Goal: Complete application form: Complete application form

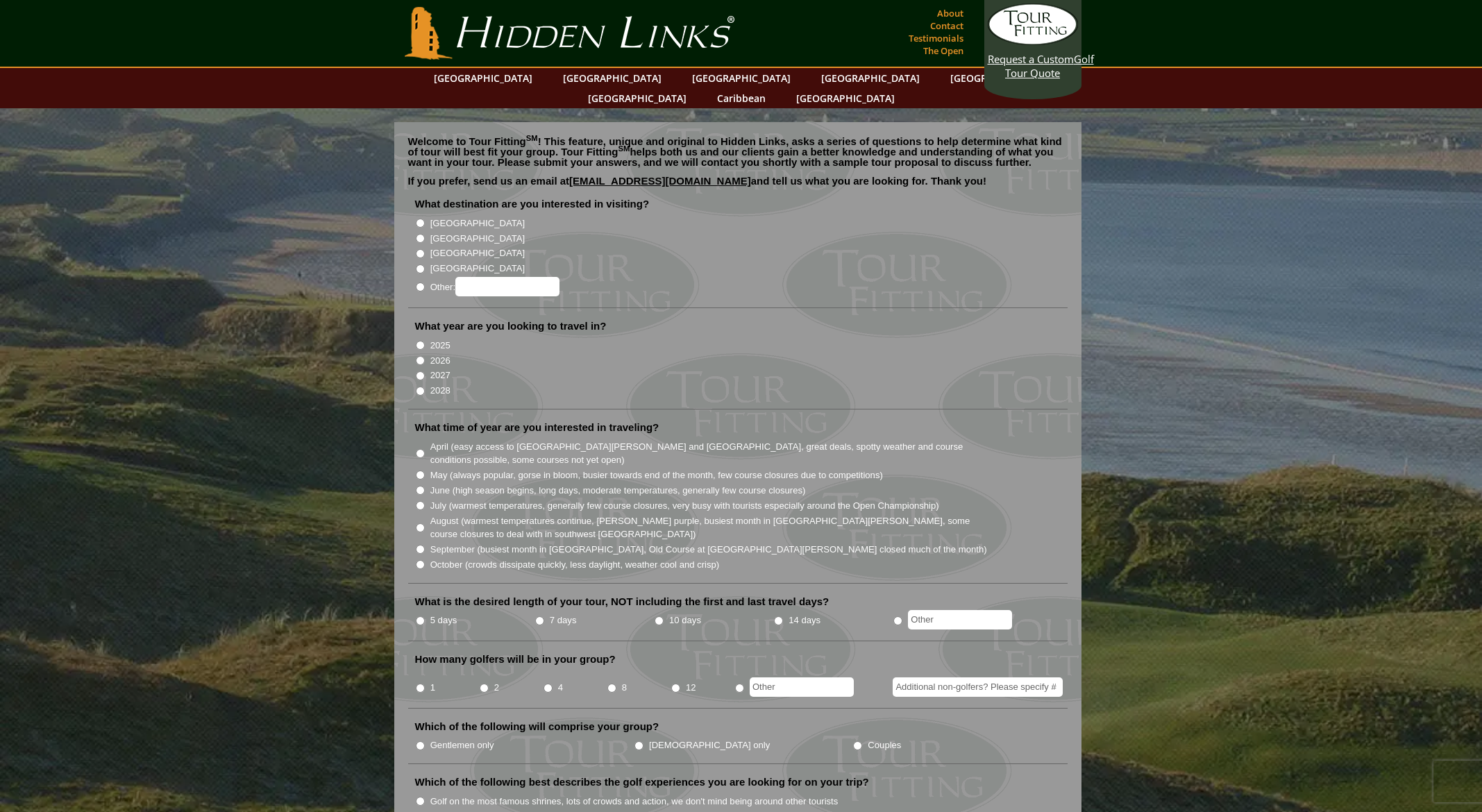
click at [420, 234] on input "[GEOGRAPHIC_DATA]" at bounding box center [420, 238] width 9 height 9
radio input "true"
click at [418, 356] on input "2026" at bounding box center [420, 360] width 9 height 9
radio input "true"
click at [419, 560] on input "October (crowds dissipate quickly, less daylight, weather cool and crisp)" at bounding box center [420, 564] width 9 height 9
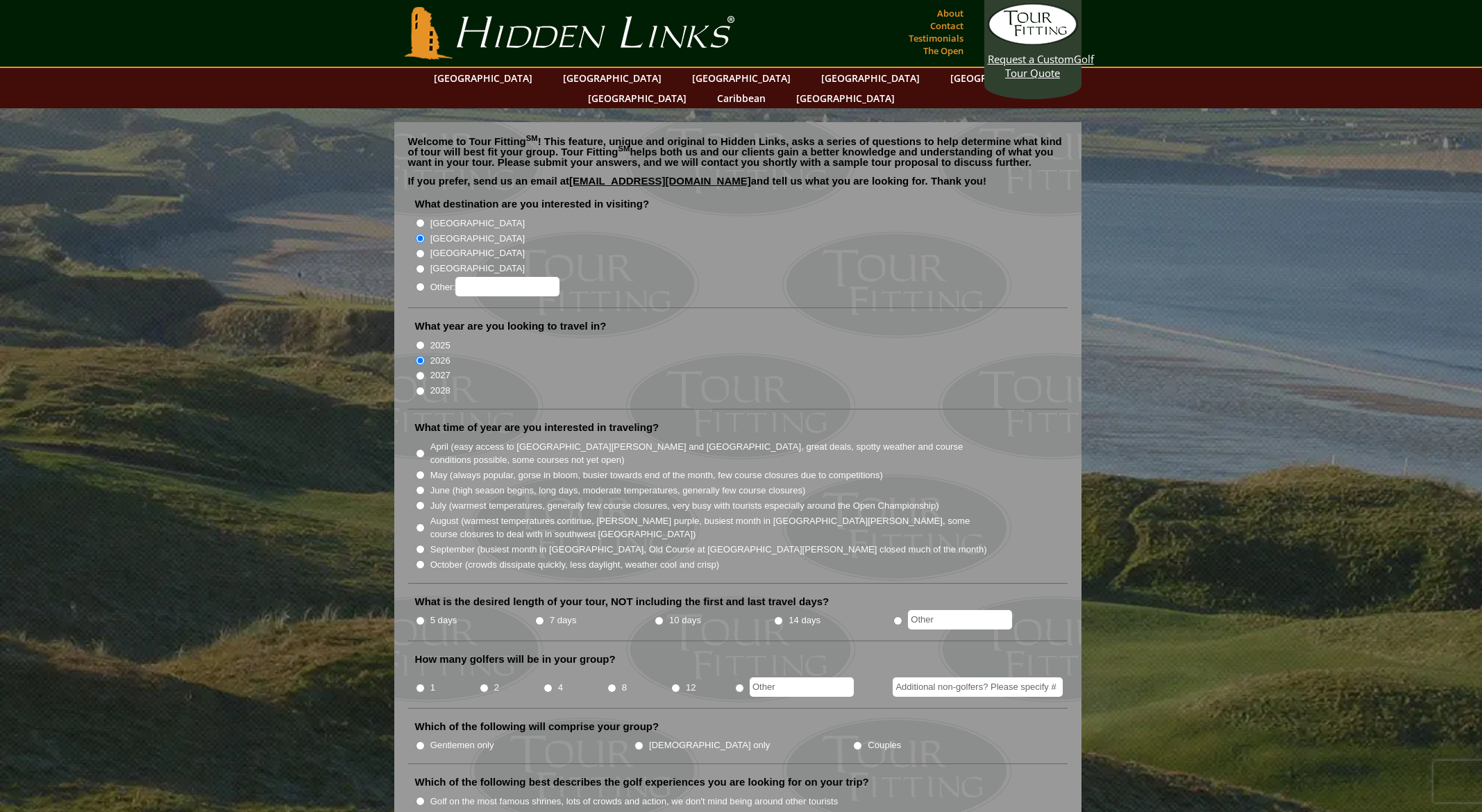
radio input "true"
click at [431, 613] on label "5 days" at bounding box center [444, 620] width 27 height 14
click at [425, 616] on input "5 days" at bounding box center [420, 620] width 9 height 9
radio input "true"
click at [611, 684] on input "8" at bounding box center [611, 688] width 9 height 9
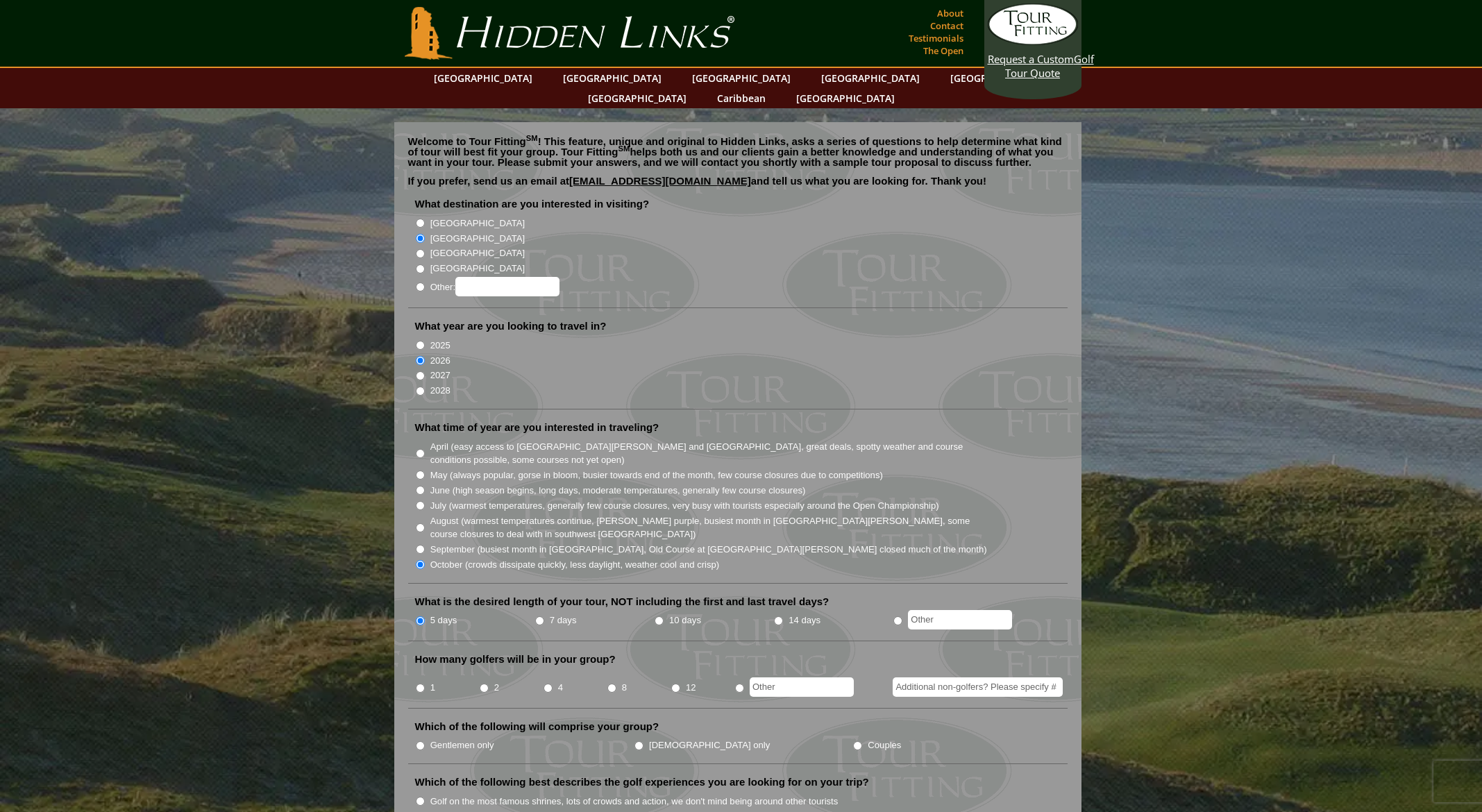
radio input "true"
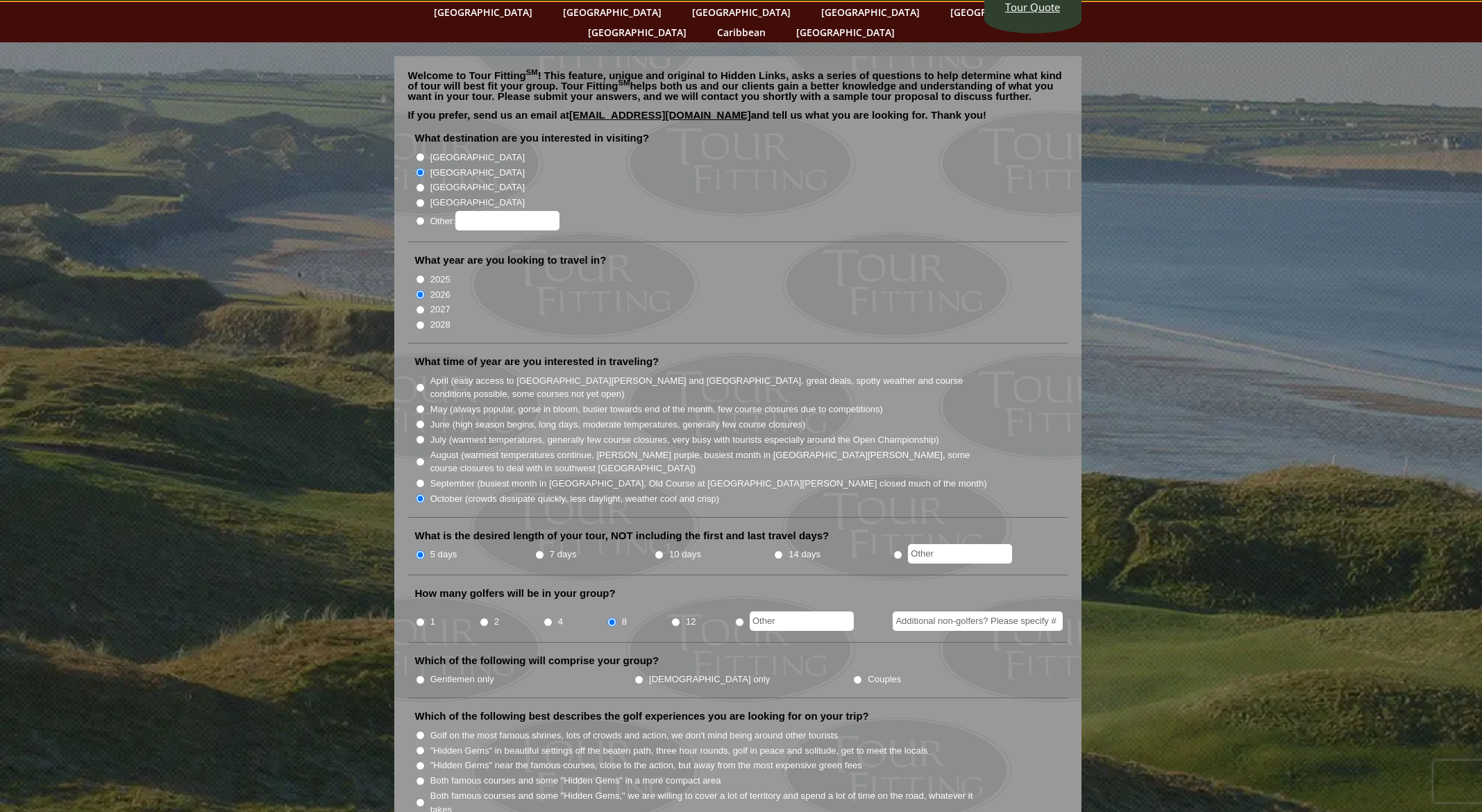
scroll to position [67, 0]
click at [460, 671] on label "Gentlemen only" at bounding box center [462, 678] width 64 height 14
click at [425, 674] on input "Gentlemen only" at bounding box center [420, 678] width 9 height 9
radio input "true"
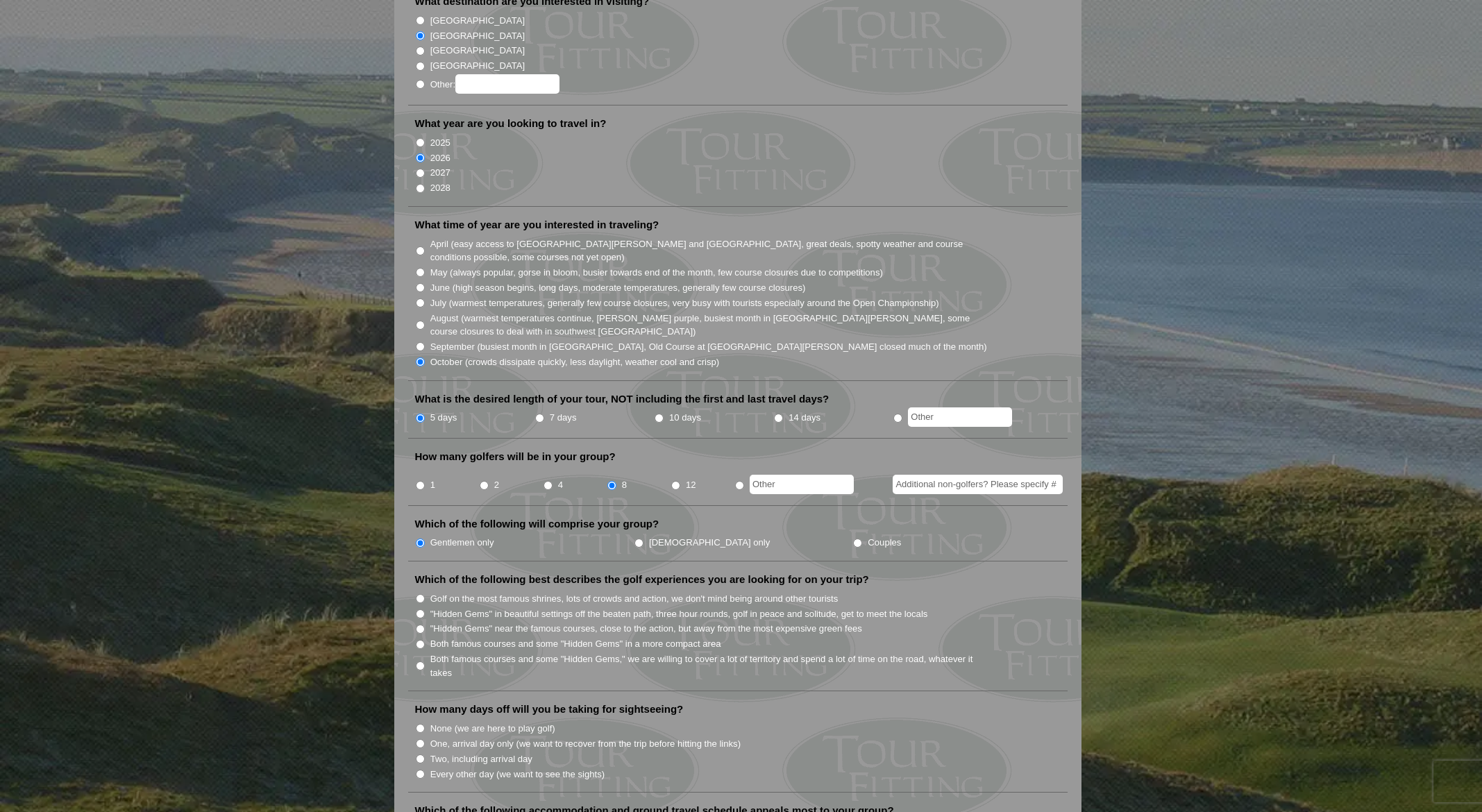
scroll to position [207, 0]
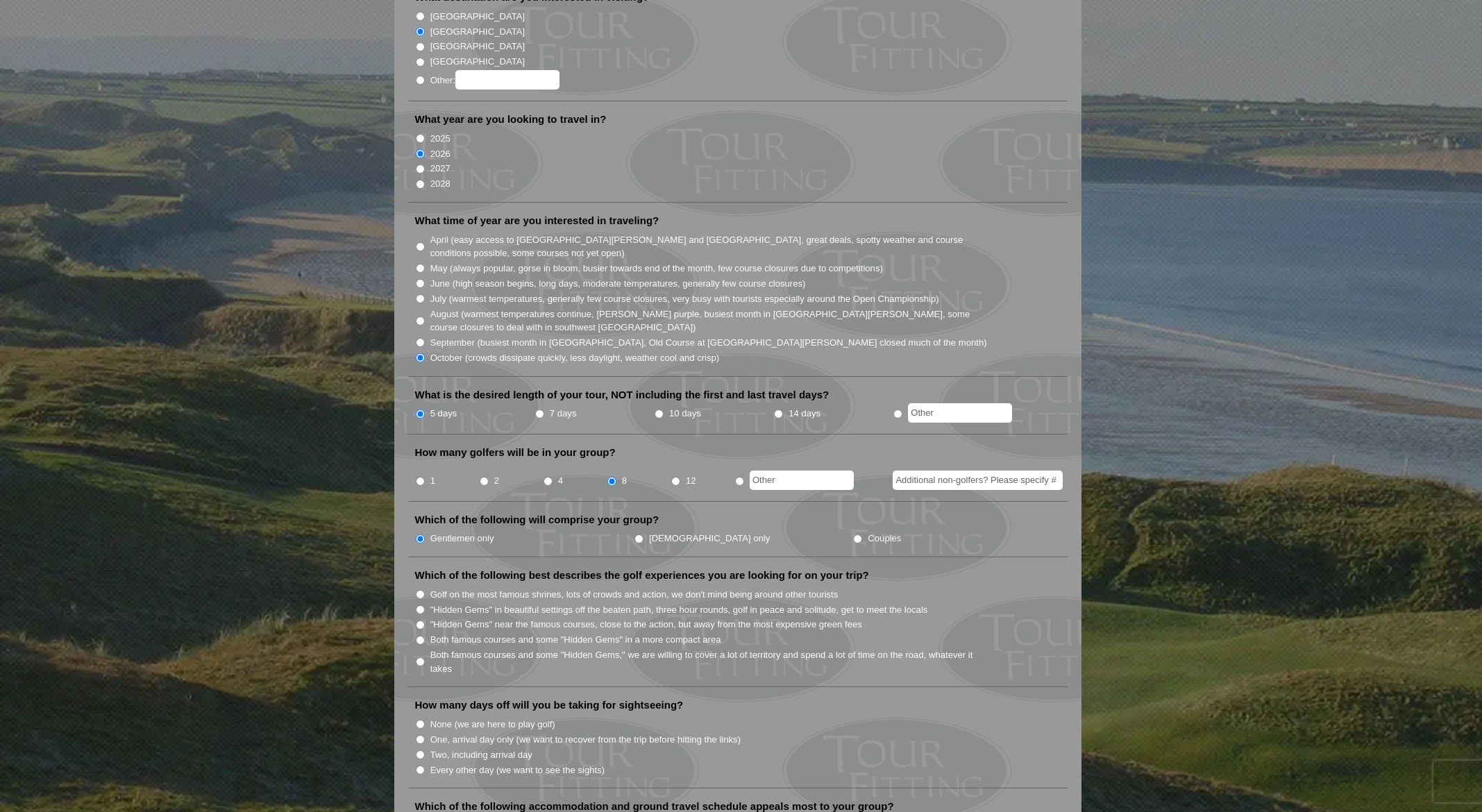
click at [418, 590] on input "Golf on the most famous shrines, lots of crowds and action, we don't mind being…" at bounding box center [420, 594] width 9 height 9
radio input "true"
click at [421, 605] on input ""Hidden Gems" in beautiful settings off the beaten path, three hour rounds, gol…" at bounding box center [420, 609] width 9 height 9
radio input "true"
click at [425, 631] on li "Both famous courses and some "Hidden Gems" in a more compact area" at bounding box center [743, 639] width 656 height 15
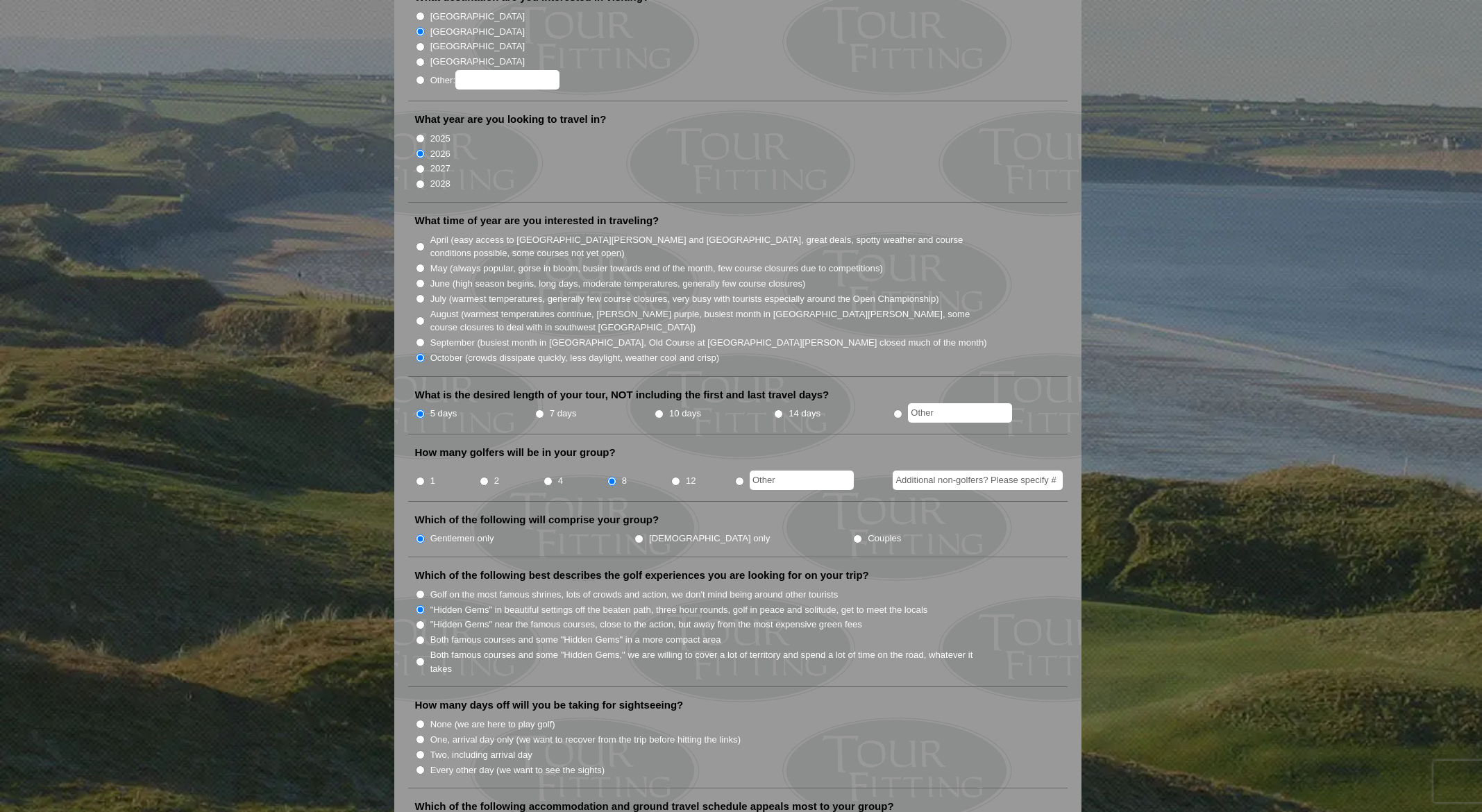
click at [423, 636] on input "Both famous courses and some "Hidden Gems" in a more compact area" at bounding box center [420, 640] width 9 height 9
radio input "true"
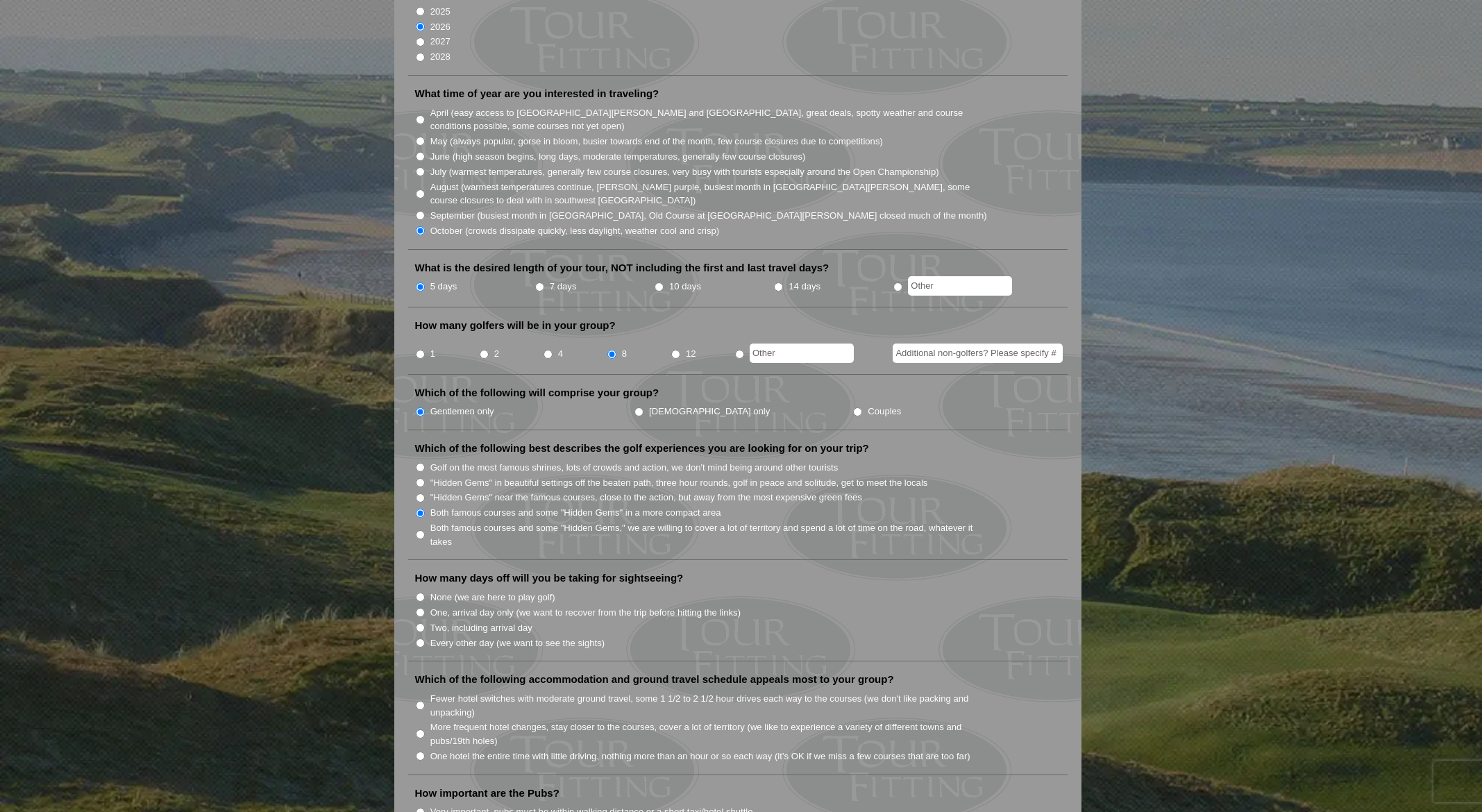
scroll to position [338, 0]
click at [419, 604] on input "One, arrival day only (we want to recover from the trip before hitting the link…" at bounding box center [420, 608] width 9 height 9
radio input "true"
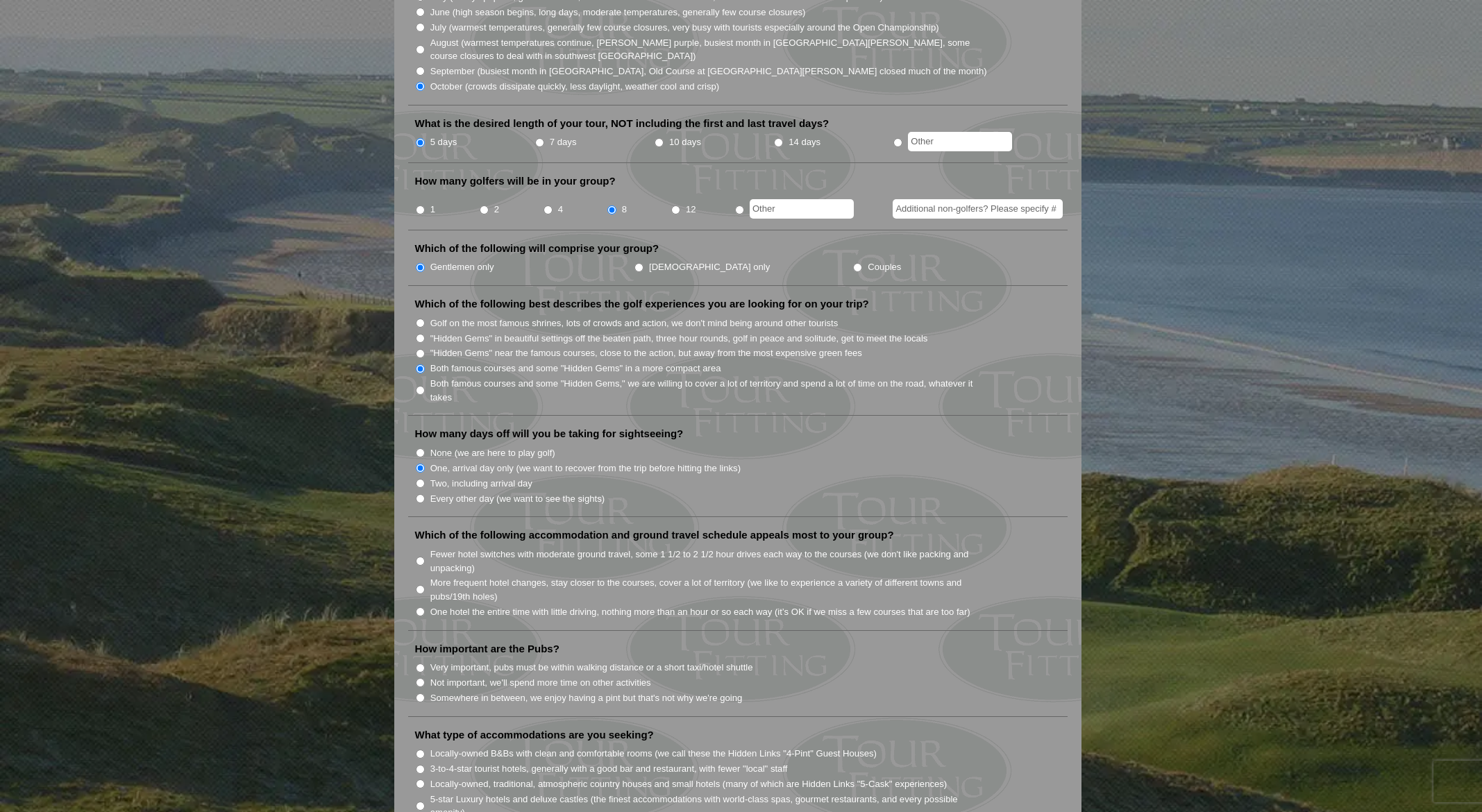
scroll to position [481, 0]
click at [419, 554] on input "Fewer hotel switches with moderate ground travel, some 1 1/2 to 2 1/2 hour driv…" at bounding box center [420, 558] width 9 height 9
radio input "true"
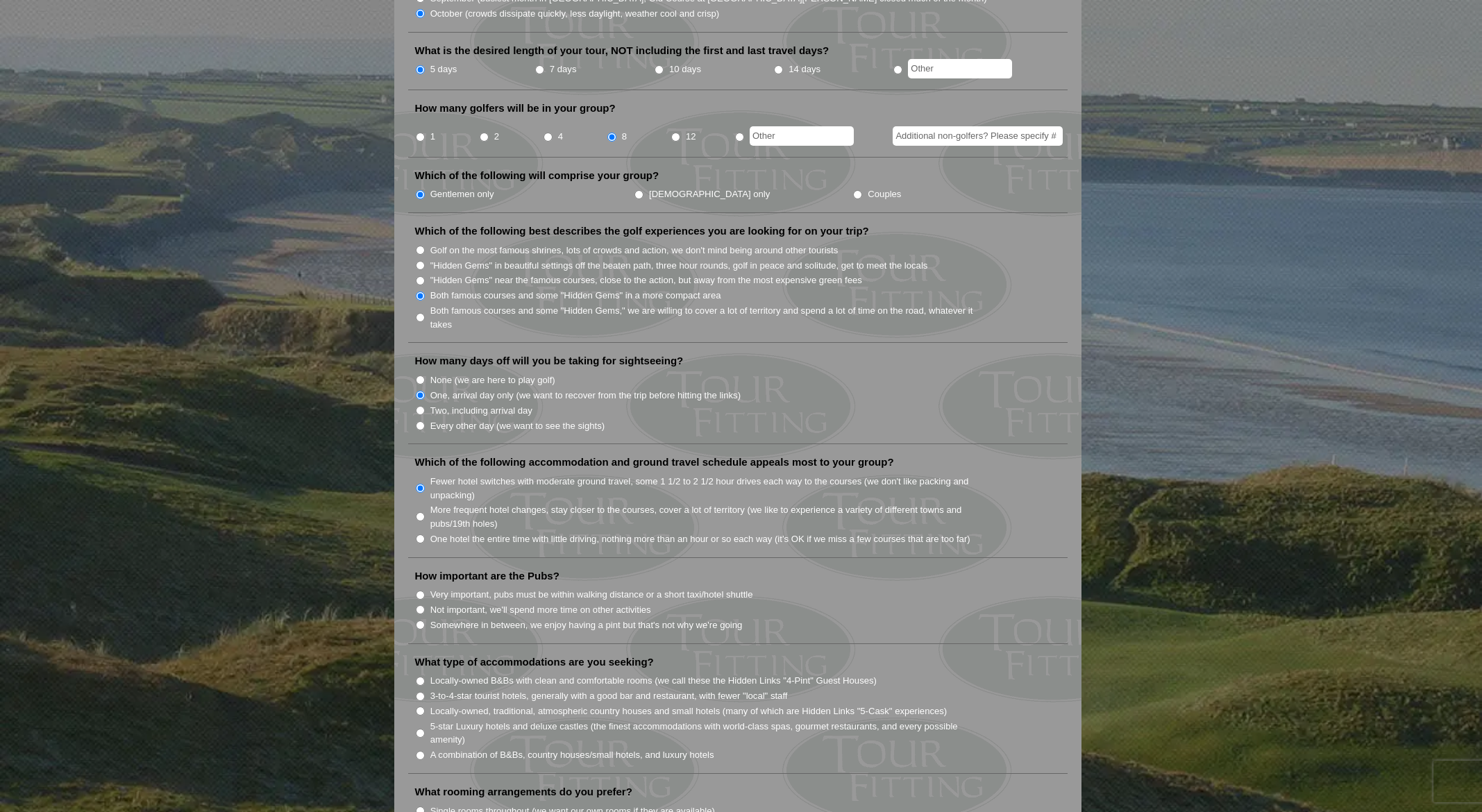
scroll to position [550, 0]
click at [419, 591] on input "Very important, pubs must be within walking distance or a short taxi/hotel shut…" at bounding box center [420, 595] width 9 height 9
radio input "true"
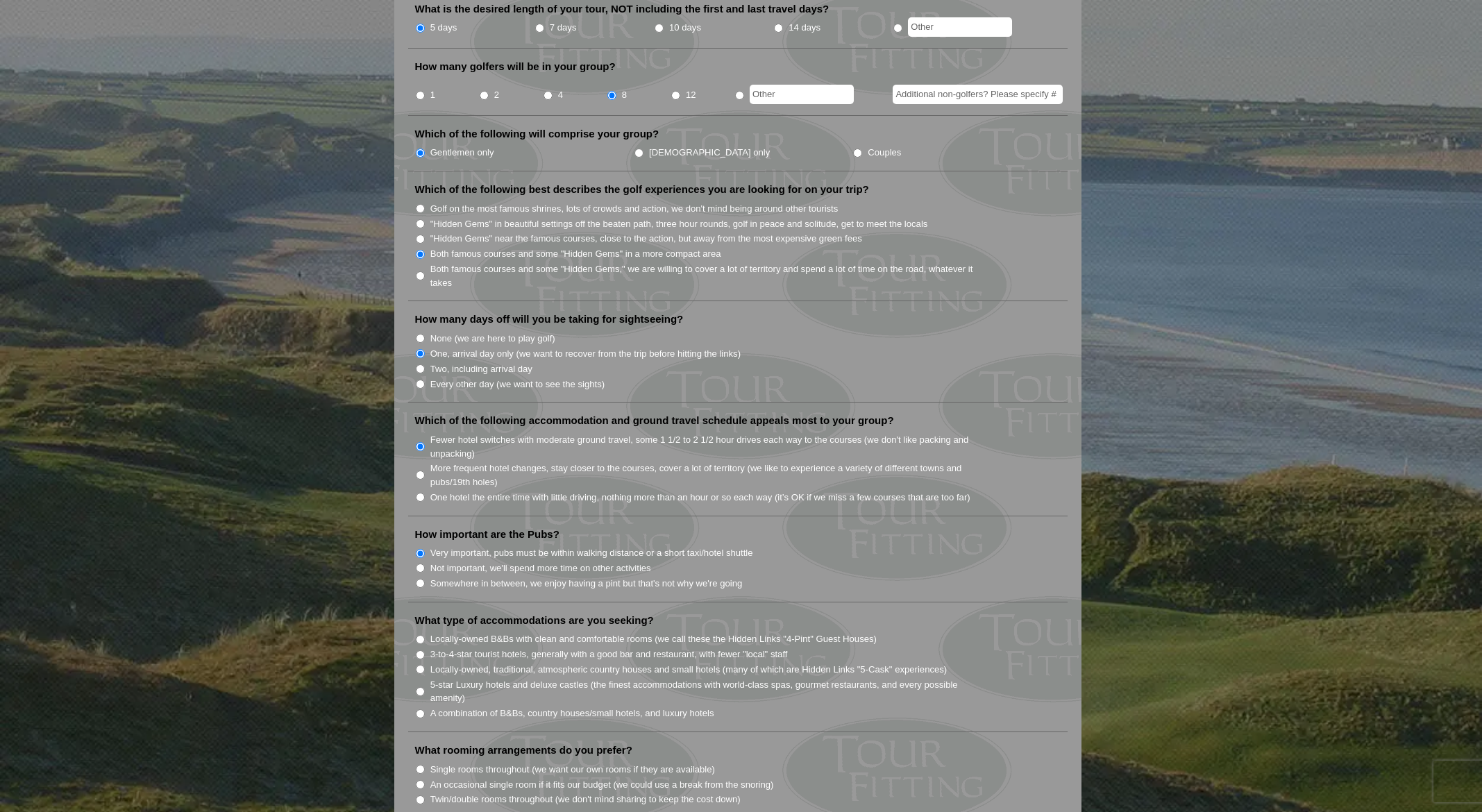
scroll to position [593, 0]
click at [421, 578] on input "Somewhere in between, we enjoy having a pint but that's not why we're going" at bounding box center [420, 582] width 9 height 9
radio input "true"
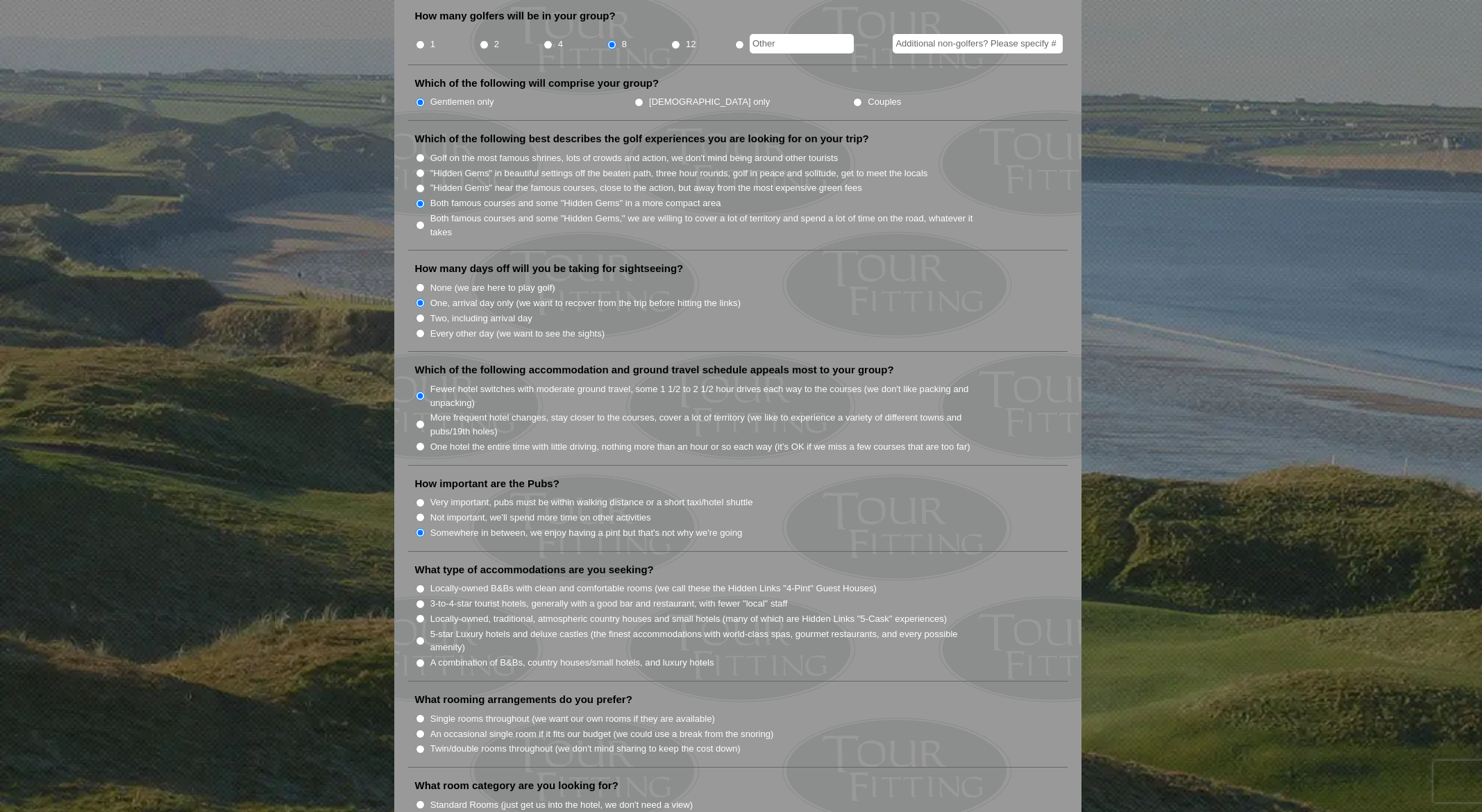
scroll to position [642, 0]
click at [421, 585] on input "Locally-owned B&Bs with clean and comfortable rooms (we call these the Hidden L…" at bounding box center [420, 589] width 9 height 9
radio input "true"
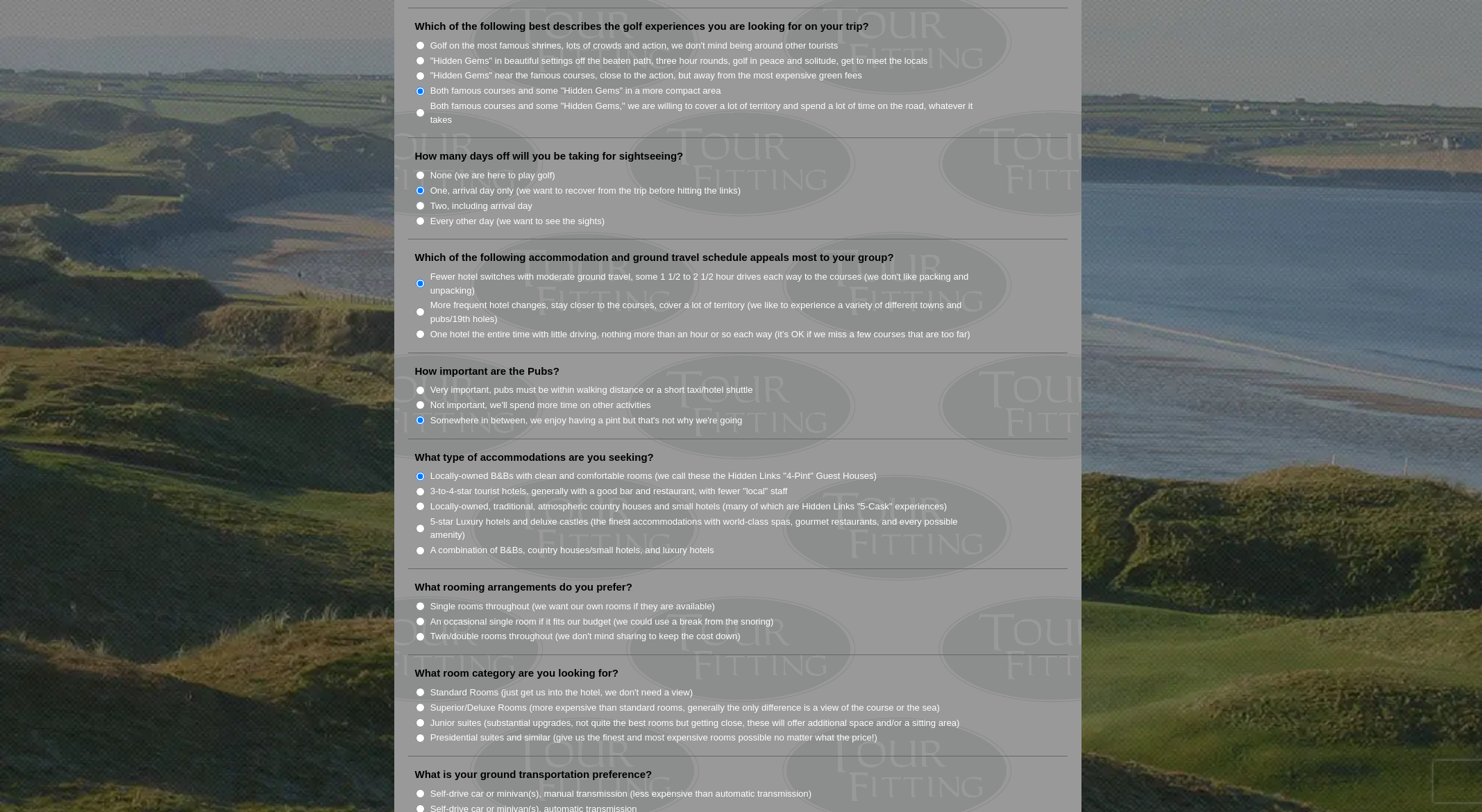
scroll to position [757, 0]
click at [418, 630] on input "Twin/double rooms throughout (we don't mind sharing to keep the cost down)" at bounding box center [420, 634] width 9 height 9
radio input "true"
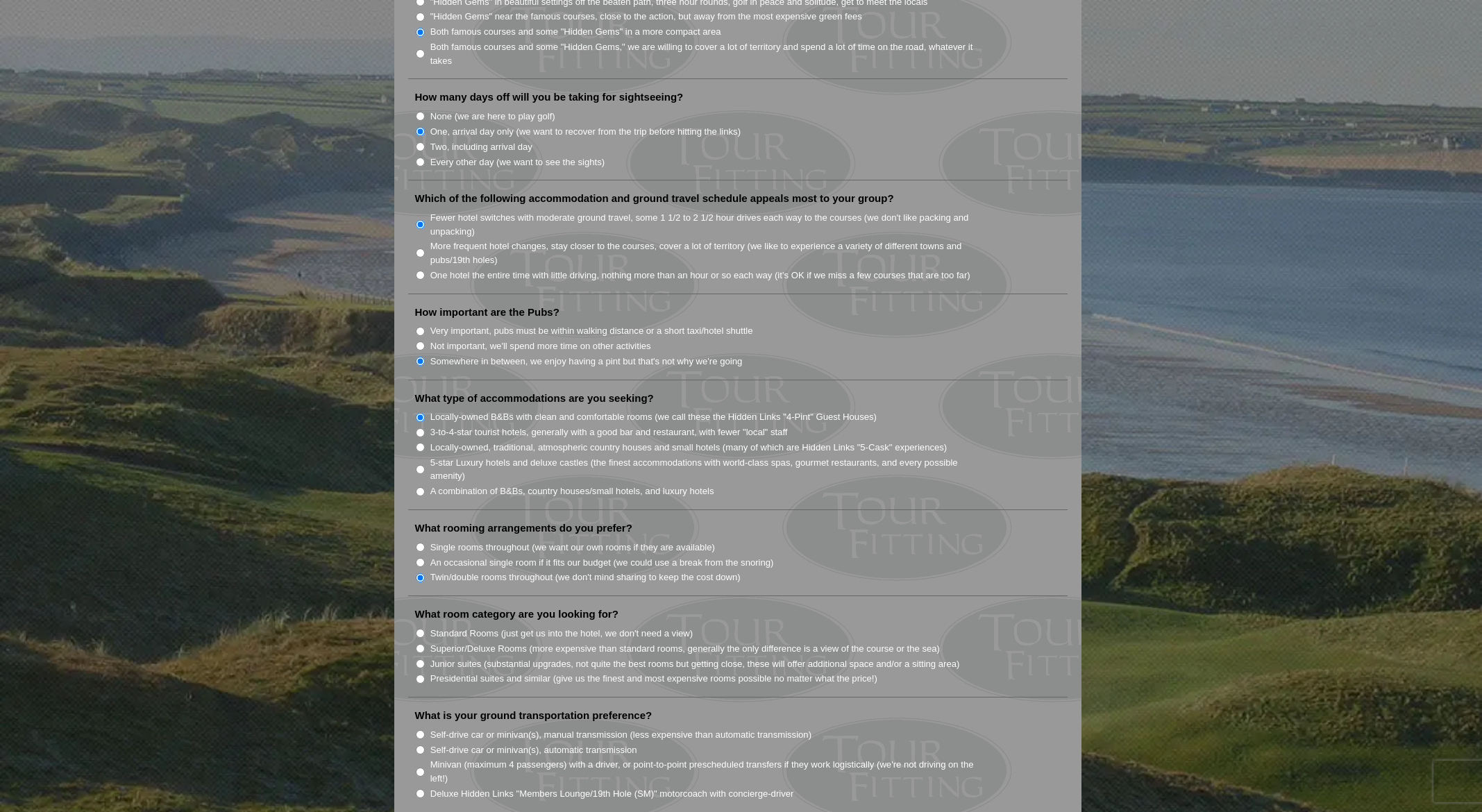
scroll to position [820, 0]
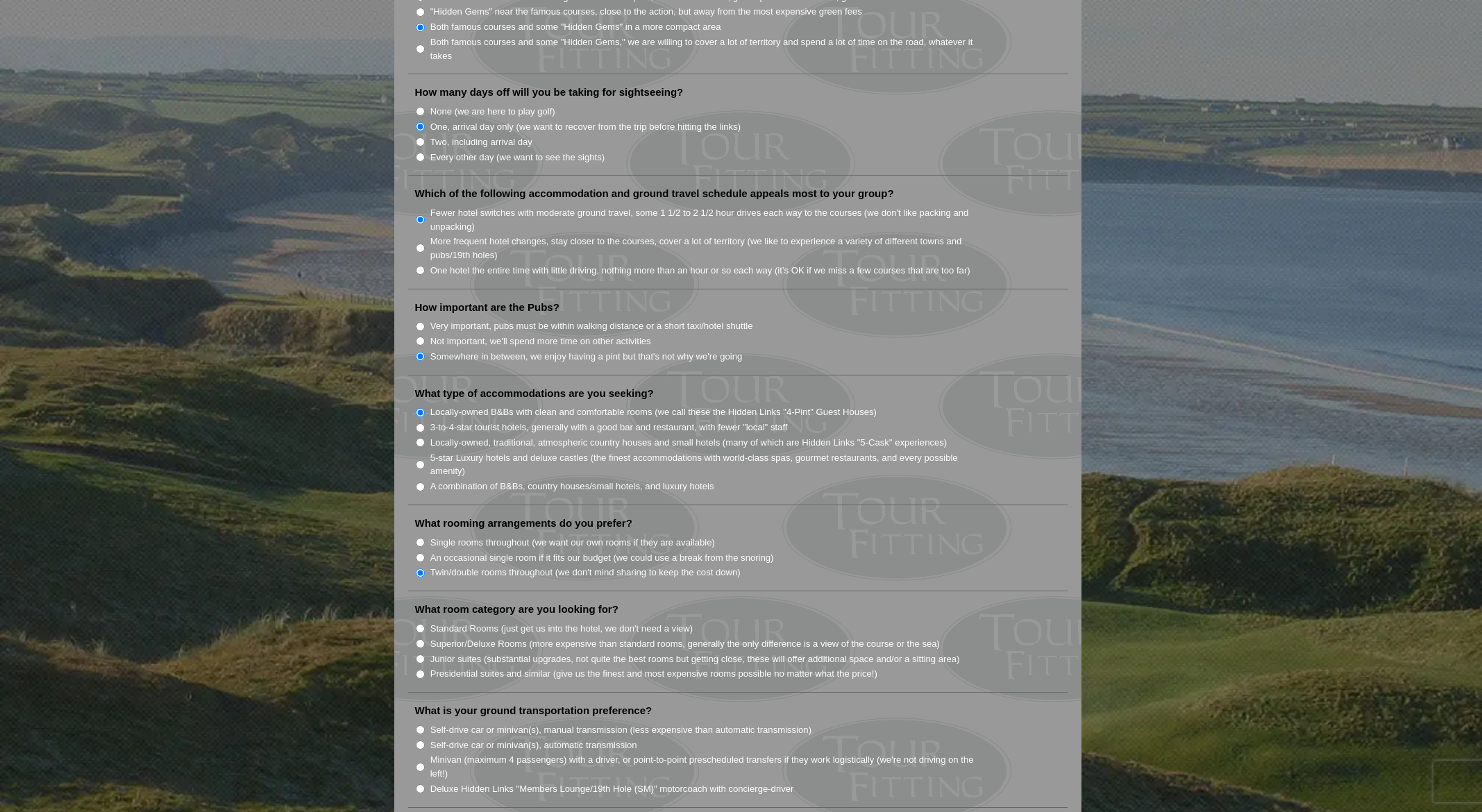
click at [418, 624] on input "Standard Rooms (just get us into the hotel, we don't need a view)" at bounding box center [420, 627] width 9 height 9
radio input "true"
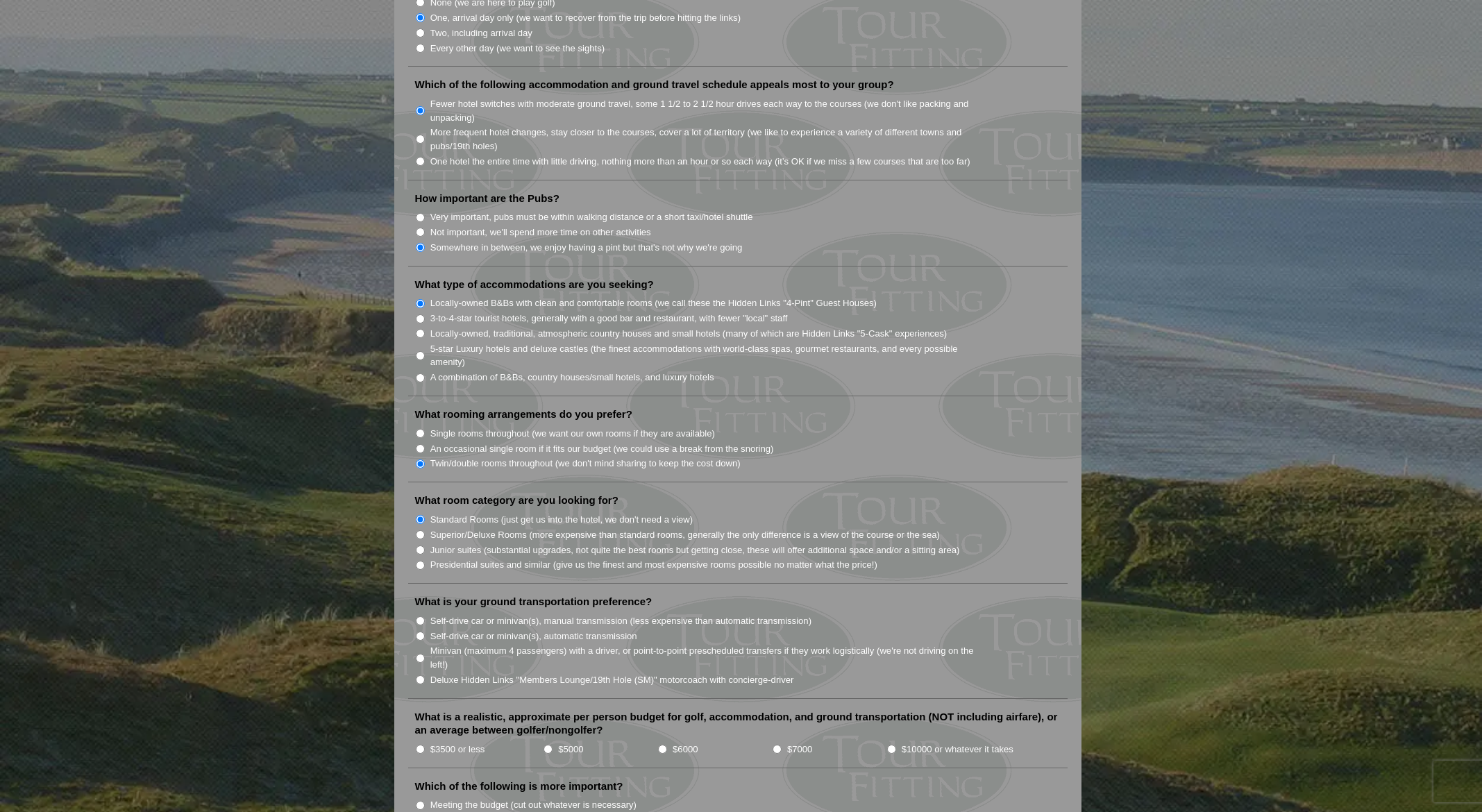
scroll to position [932, 0]
click at [418, 628] on input "Self-drive car or minivan(s), automatic transmission" at bounding box center [420, 632] width 9 height 9
radio input "true"
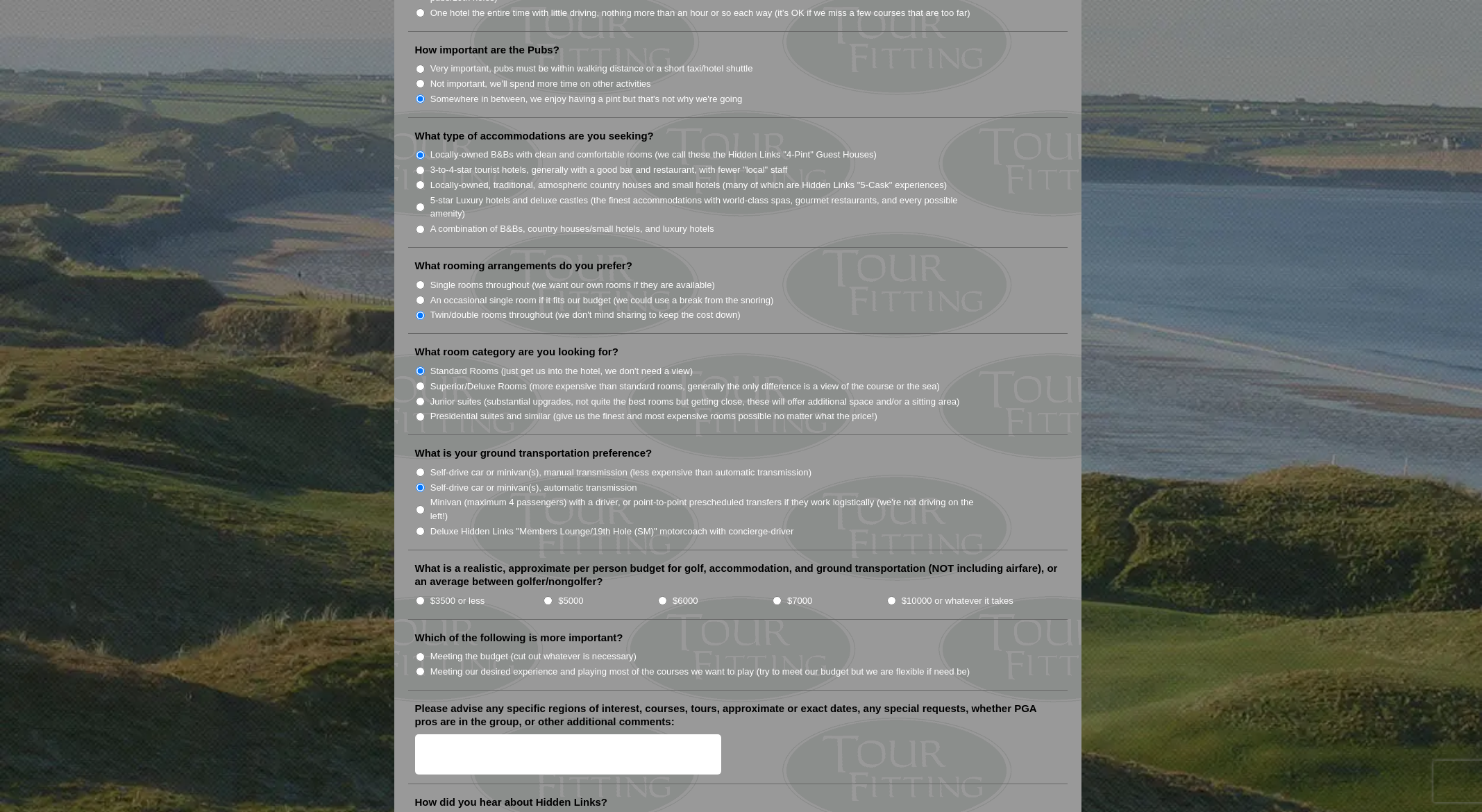
scroll to position [1078, 0]
click at [424, 667] on input "Meeting our desired experience and playing most of the courses we want to play …" at bounding box center [420, 670] width 9 height 9
radio input "true"
click at [423, 596] on input "$3500 or less" at bounding box center [420, 600] width 9 height 9
radio input "true"
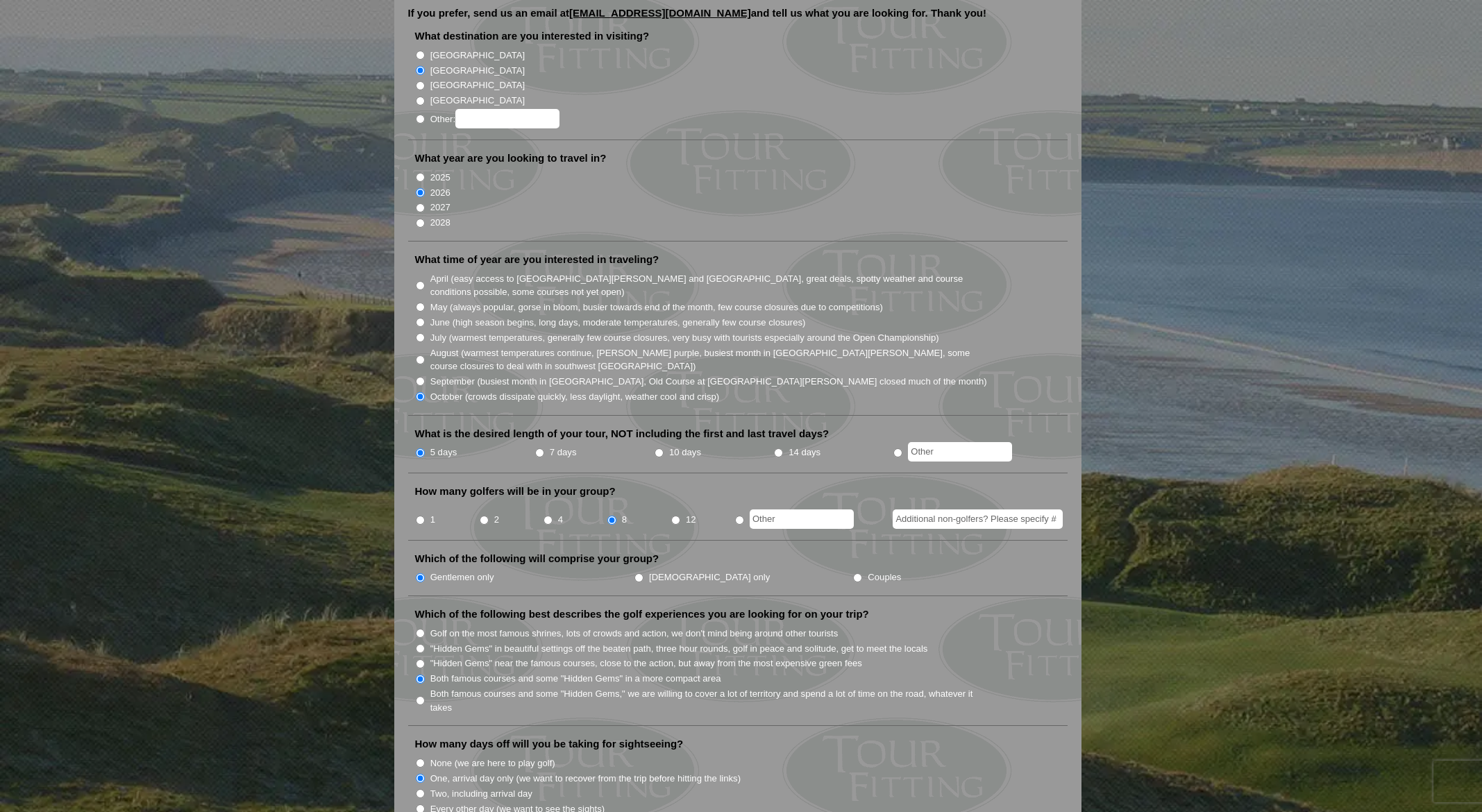
scroll to position [0, 0]
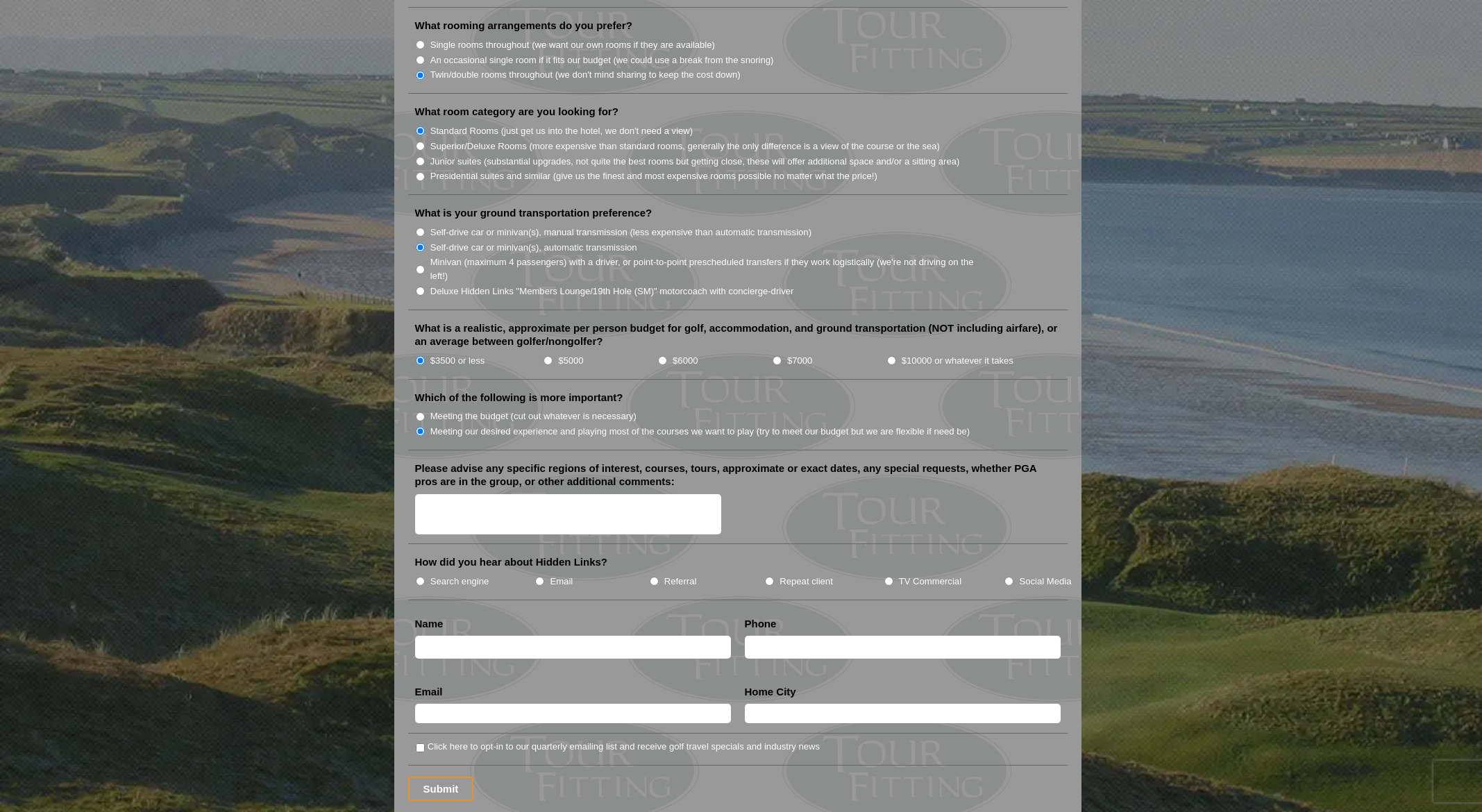
scroll to position [1319, 0]
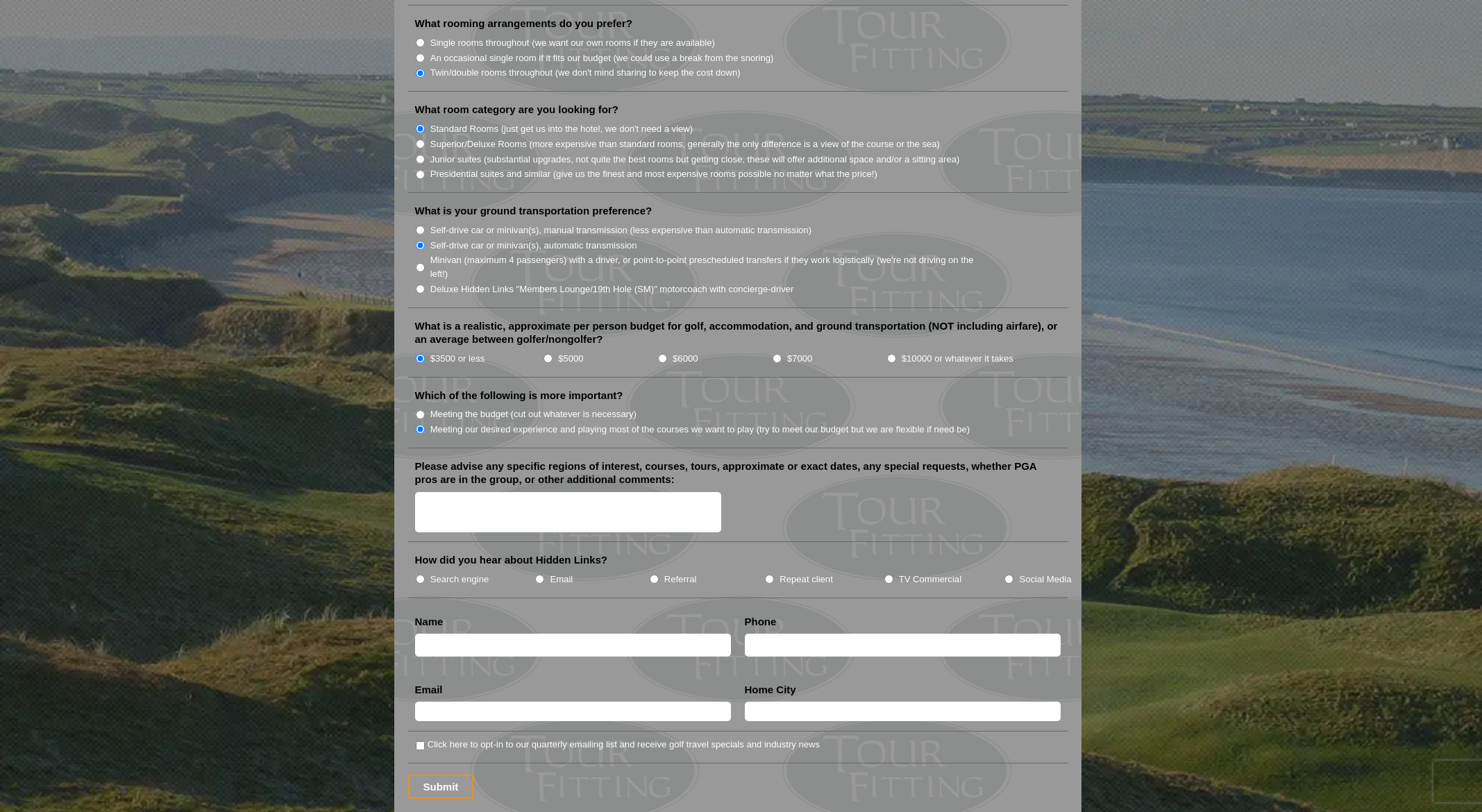
click at [477, 573] on label "Search engine" at bounding box center [460, 580] width 59 height 14
click at [425, 575] on input "Search engine" at bounding box center [420, 579] width 9 height 9
radio input "true"
click at [487, 633] on input "text" at bounding box center [573, 645] width 316 height 23
type input "[PERSON_NAME]"
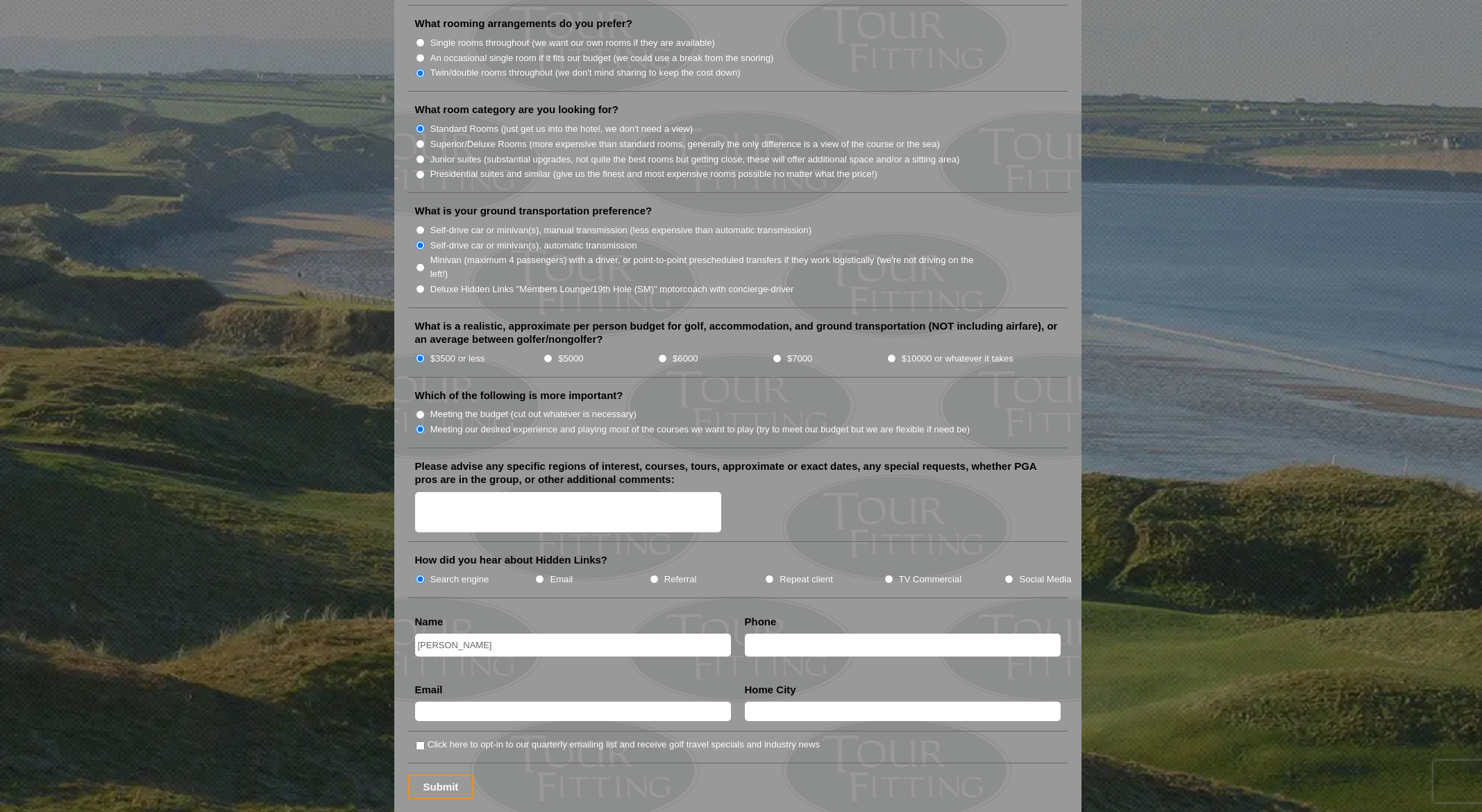
type input "6102134221"
type input "[PERSON_NAME][EMAIL_ADDRESS][DOMAIN_NAME]"
type input "[GEOGRAPHIC_DATA]"
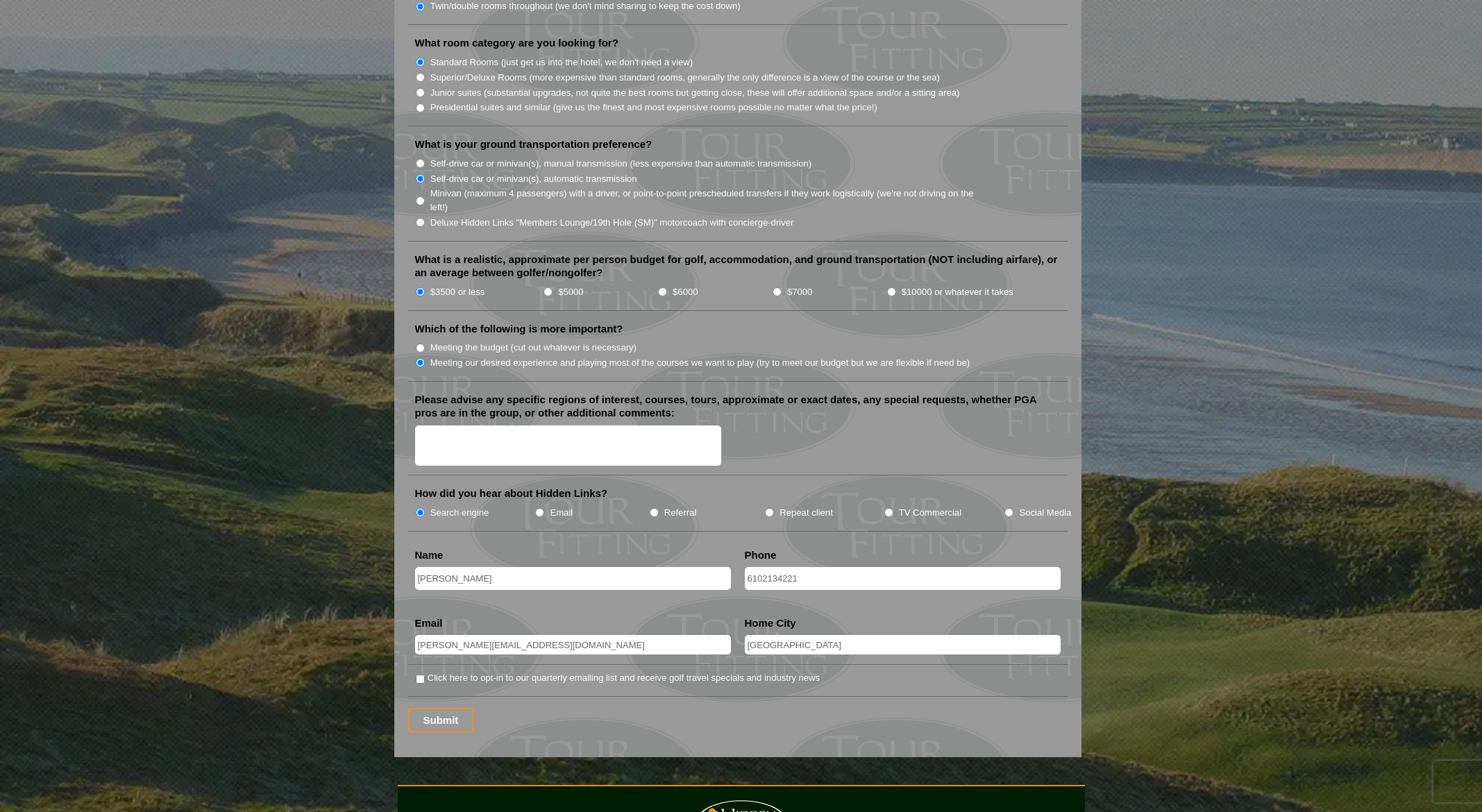
scroll to position [1387, 0]
click at [519, 670] on label "Click here to opt-in to our quarterly emailing list and receive golf travel spe…" at bounding box center [624, 677] width 392 height 14
click at [425, 673] on input "Click here to opt-in to our quarterly emailing list and receive golf travel spe…" at bounding box center [420, 677] width 9 height 9
checkbox input "true"
click at [446, 707] on input "Submit" at bounding box center [441, 718] width 66 height 24
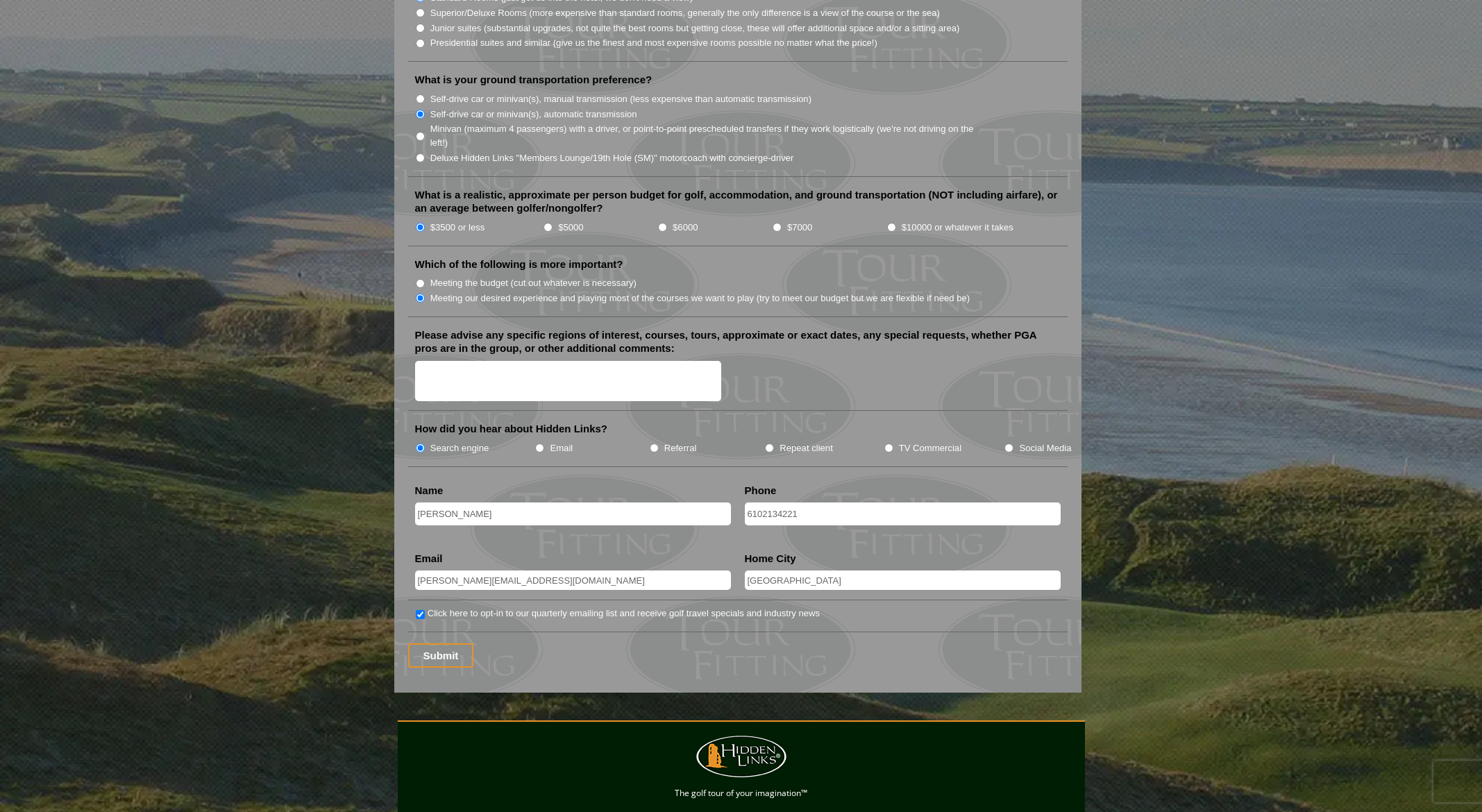
scroll to position [1475, 0]
click at [451, 643] on input "Submit" at bounding box center [441, 654] width 66 height 24
